Goal: Information Seeking & Learning: Find specific page/section

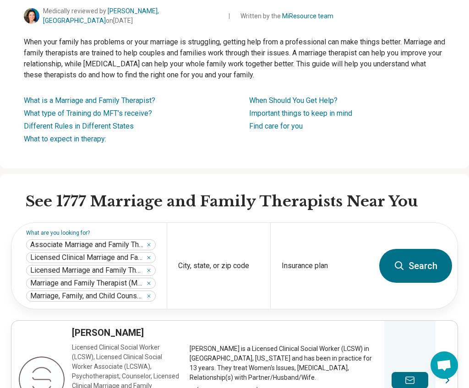
scroll to position [94, 0]
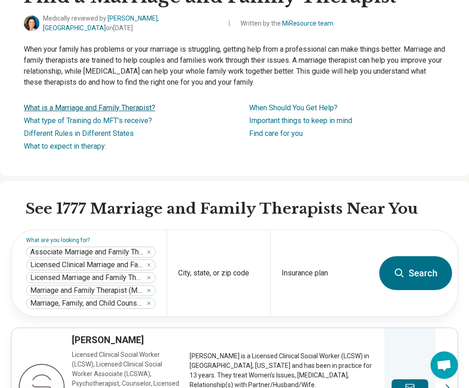
click at [112, 104] on link "What is a Marriage and Family Therapist?" at bounding box center [89, 108] width 131 height 9
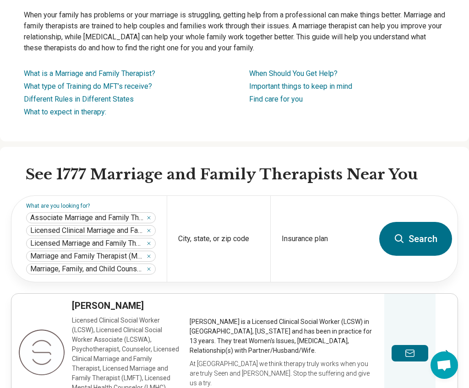
scroll to position [164, 0]
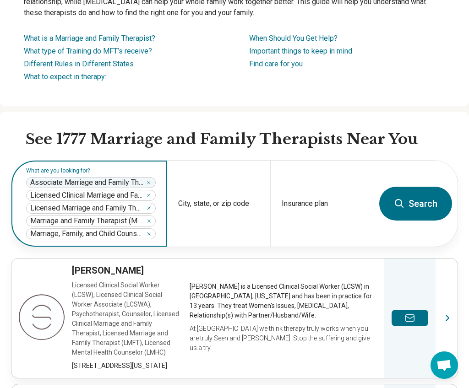
click at [156, 178] on div "Associate Marriage and Family Therapist ****" at bounding box center [91, 182] width 130 height 11
click at [150, 180] on icon "Remove" at bounding box center [148, 182] width 5 height 5
click at [152, 180] on icon "Remove" at bounding box center [148, 182] width 5 height 5
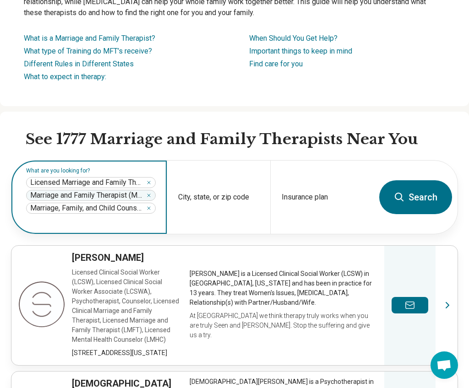
click at [152, 193] on icon "Remove" at bounding box center [148, 195] width 5 height 5
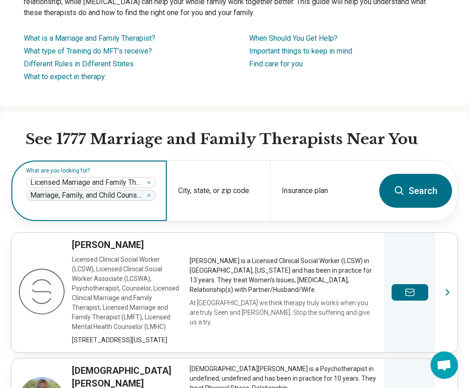
click at [152, 193] on icon "Remove" at bounding box center [148, 195] width 5 height 5
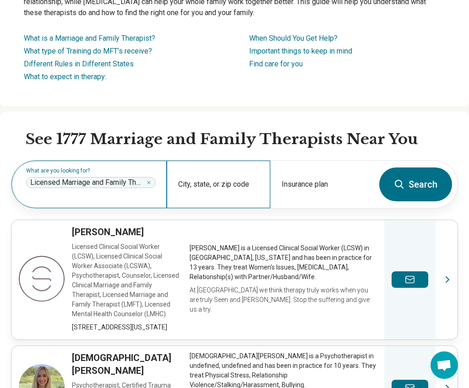
click at [241, 182] on div "City, state, or zip code" at bounding box center [219, 185] width 104 height 48
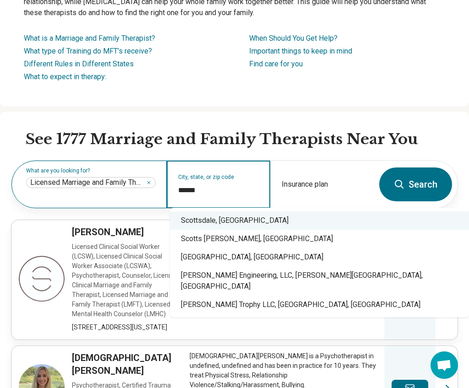
click at [213, 223] on div "Scottsdale, [GEOGRAPHIC_DATA]" at bounding box center [319, 221] width 299 height 18
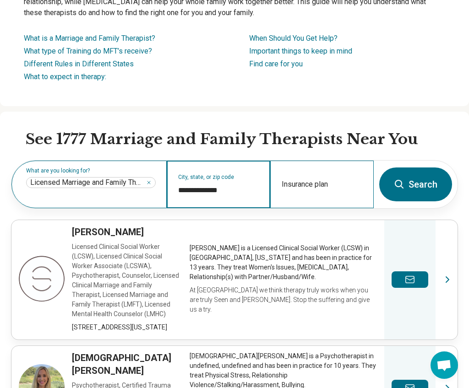
type input "**********"
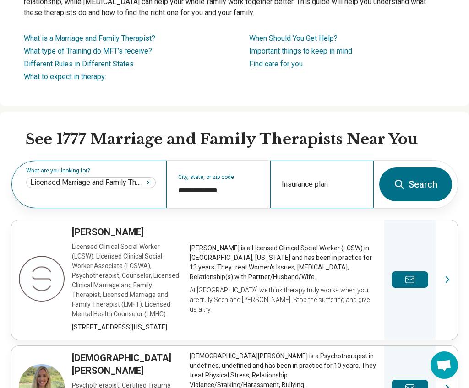
click at [302, 178] on div "Insurance plan" at bounding box center [322, 185] width 104 height 48
click at [429, 186] on button "Search" at bounding box center [415, 185] width 73 height 34
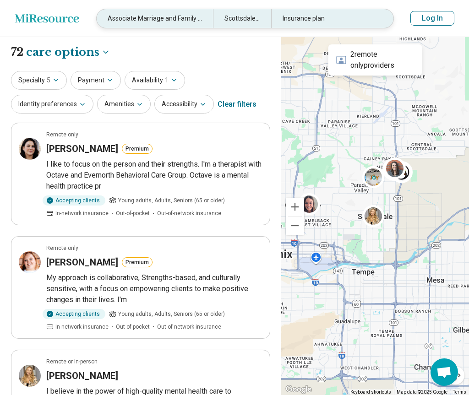
click at [170, 19] on div "Associate Marriage and Family Therapist, Licensed Clinical Marriage and Family …" at bounding box center [155, 18] width 116 height 19
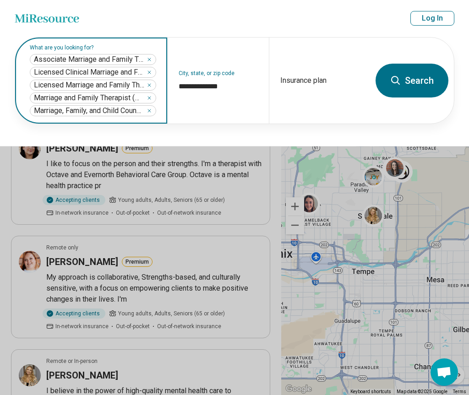
click at [74, 85] on span "Licensed Marriage and Family Therapist (LMFT)" at bounding box center [89, 85] width 111 height 9
click at [151, 59] on icon "Remove" at bounding box center [149, 59] width 5 height 5
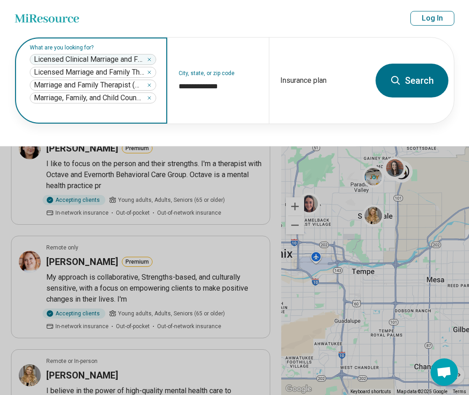
click at [150, 87] on icon "Remove" at bounding box center [149, 84] width 5 height 5
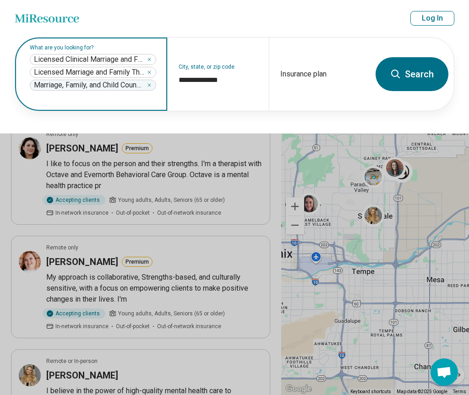
click at [150, 85] on icon "Remove" at bounding box center [149, 85] width 3 height 3
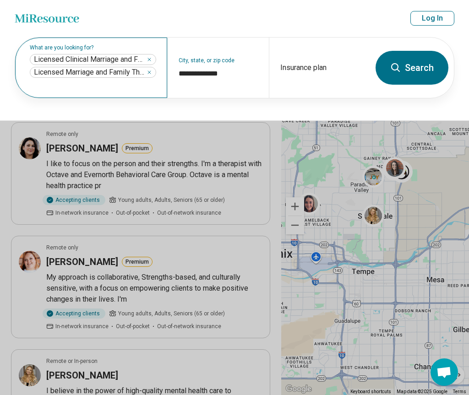
click at [420, 68] on button "Search" at bounding box center [412, 68] width 73 height 34
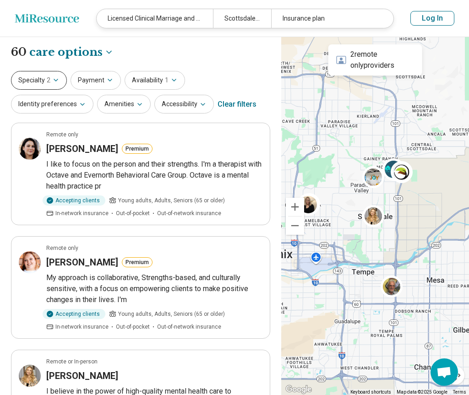
click at [55, 78] on icon "button" at bounding box center [55, 80] width 7 height 7
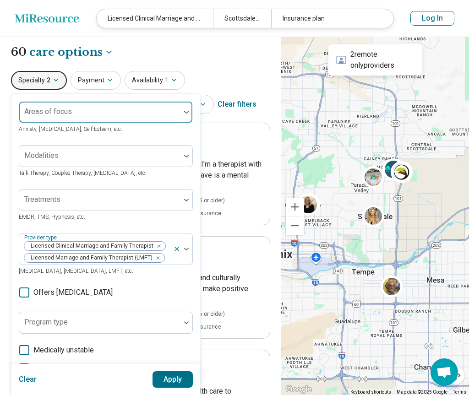
click at [186, 114] on div at bounding box center [187, 112] width 12 height 21
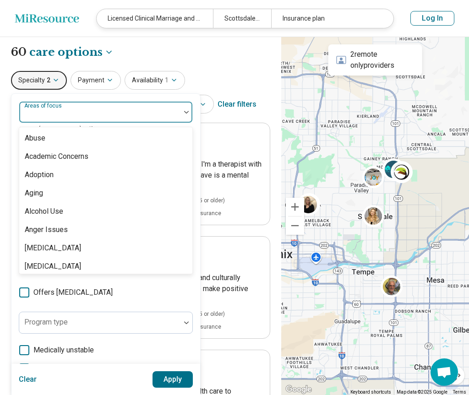
scroll to position [1712, 0]
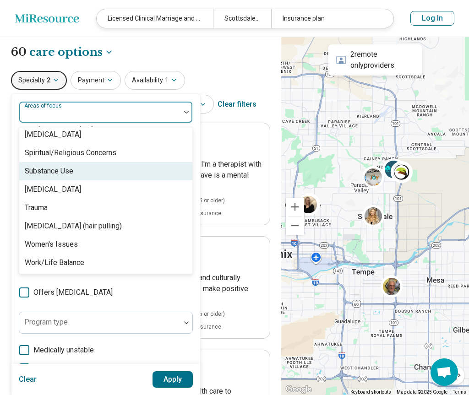
click at [60, 172] on div "Substance Use" at bounding box center [49, 171] width 49 height 11
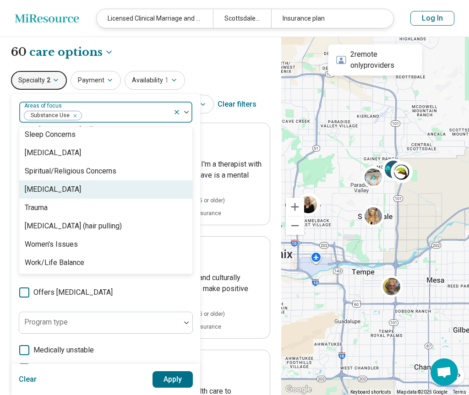
click at [66, 191] on div "[MEDICAL_DATA]" at bounding box center [53, 189] width 56 height 11
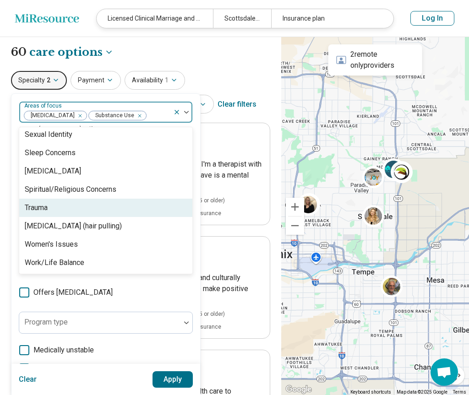
click at [46, 208] on div "Trauma" at bounding box center [36, 207] width 23 height 11
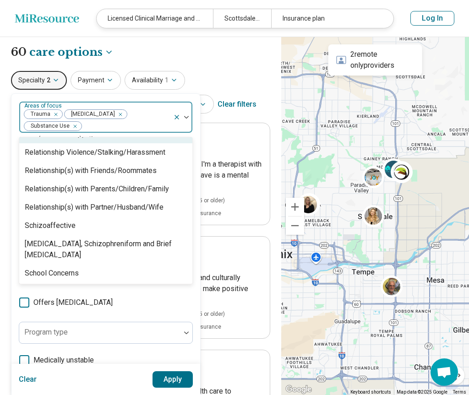
scroll to position [1418, 0]
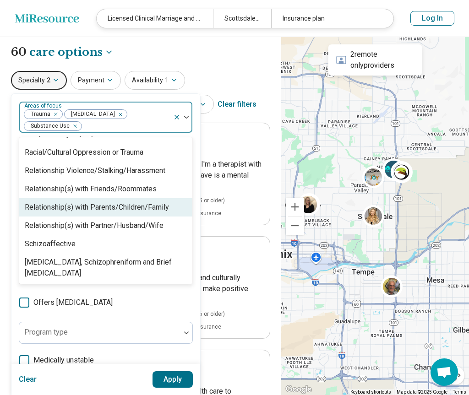
click at [81, 203] on div "Relationship(s) with Parents/Children/Family" at bounding box center [97, 207] width 144 height 11
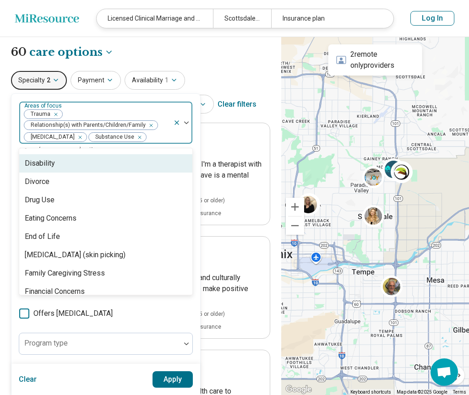
scroll to position [546, 0]
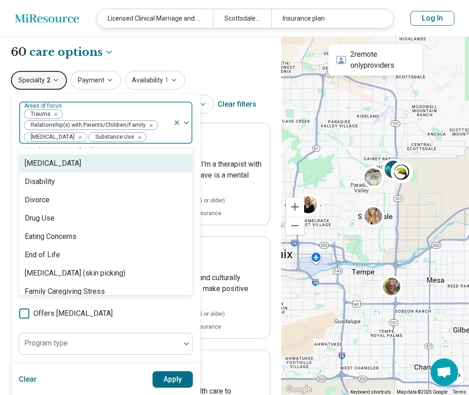
click at [67, 165] on div "[MEDICAL_DATA]" at bounding box center [105, 163] width 173 height 18
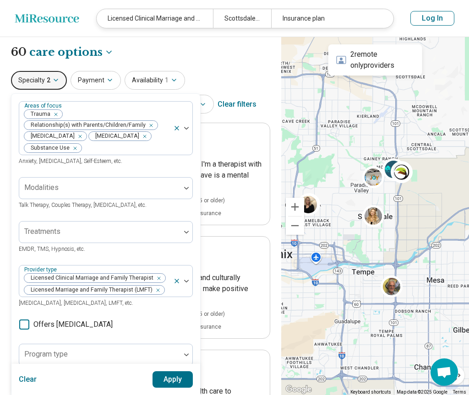
click at [178, 382] on button "Apply" at bounding box center [173, 380] width 41 height 16
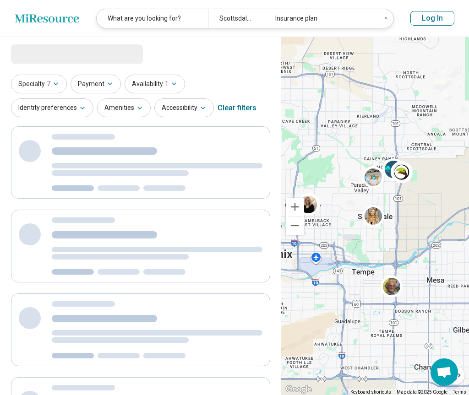
select select "***"
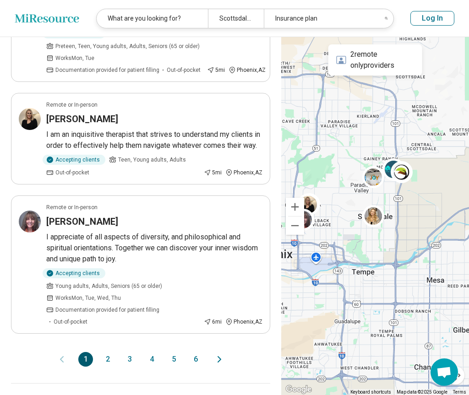
scroll to position [1015, 0]
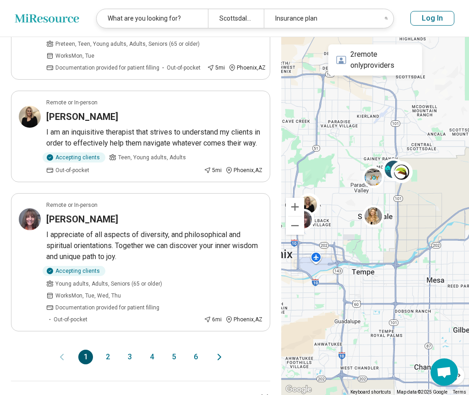
click at [108, 350] on button "2" at bounding box center [107, 357] width 15 height 15
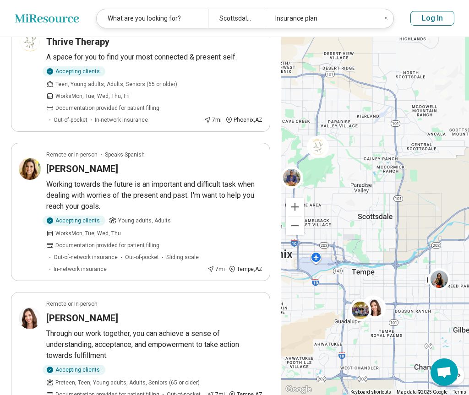
scroll to position [714, 0]
